Goal: Find specific page/section: Find specific page/section

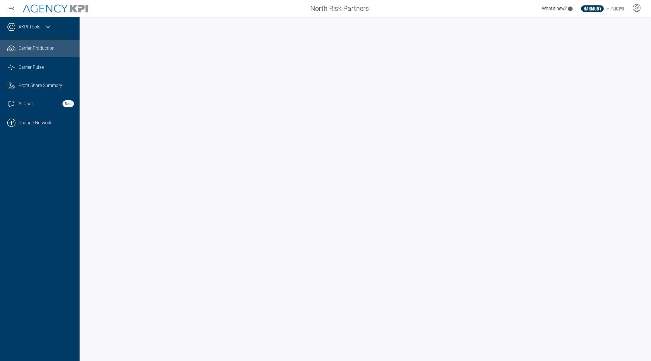
click at [34, 28] on link "AKPI Tools" at bounding box center [29, 27] width 22 height 7
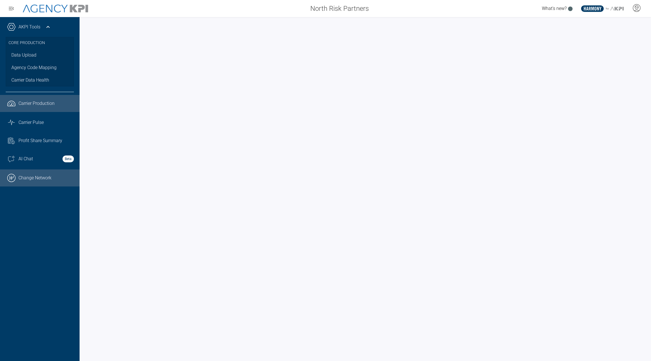
click at [45, 177] on link ".cls-1{fill:none;stroke:#000;stroke-linecap:round;stroke-linejoin:round;stroke-…" at bounding box center [40, 177] width 80 height 17
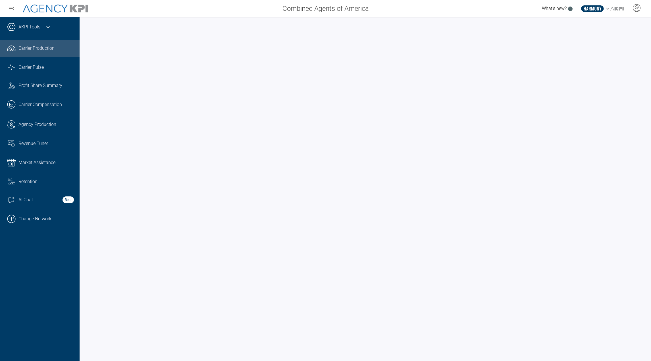
click at [42, 31] on div "AKPI Tools" at bounding box center [40, 30] width 68 height 14
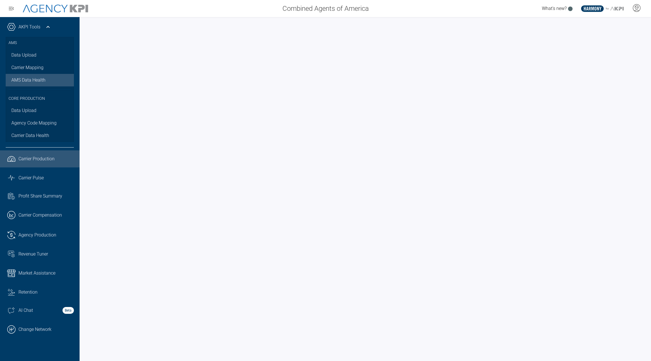
click at [28, 81] on span "AMS Data Health" at bounding box center [28, 80] width 34 height 7
